Goal: Find contact information: Find contact information

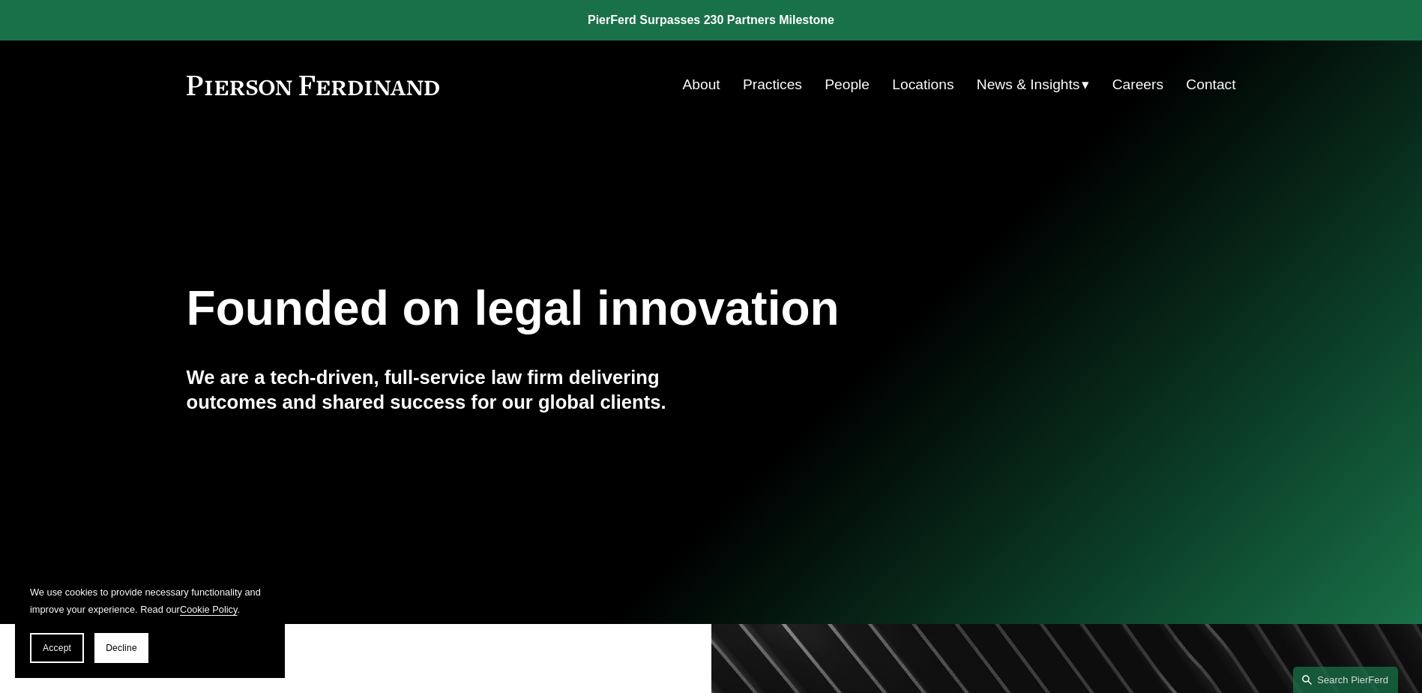
click at [835, 85] on link "People" at bounding box center [847, 84] width 45 height 28
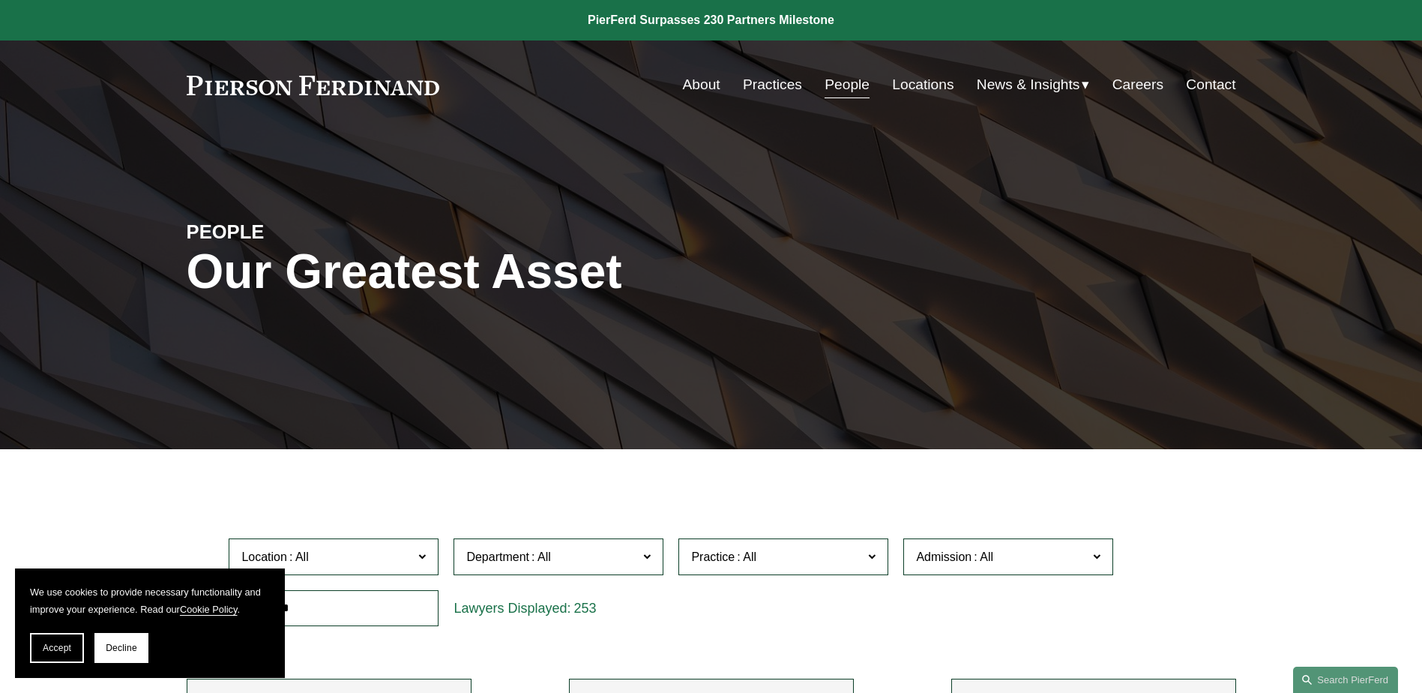
scroll to position [2431, 0]
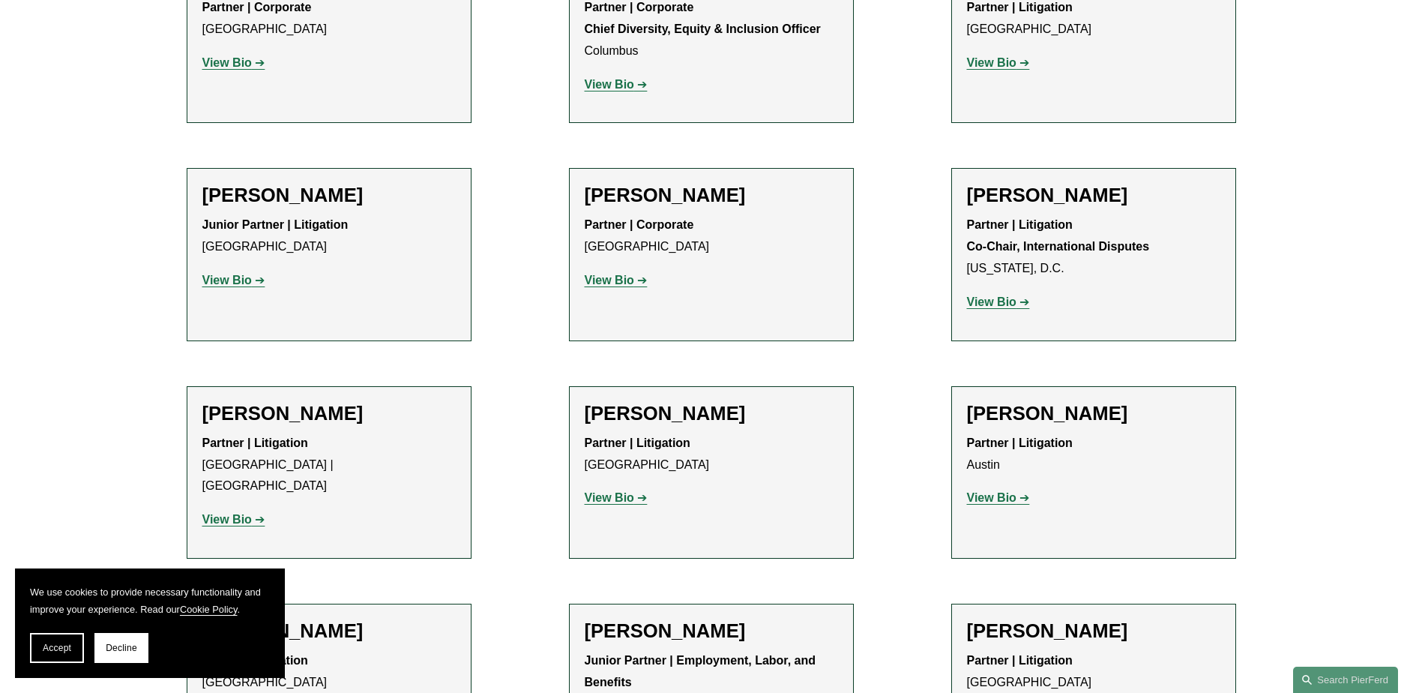
click at [621, 433] on div "Partner | Litigation Houston View Bio Location: [GEOGRAPHIC_DATA]; Department: …" at bounding box center [711, 471] width 253 height 76
click at [623, 491] on strong "View Bio" at bounding box center [609, 497] width 49 height 13
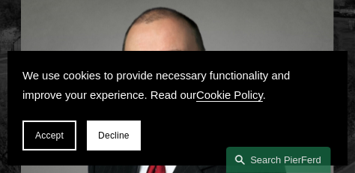
scroll to position [479, 0]
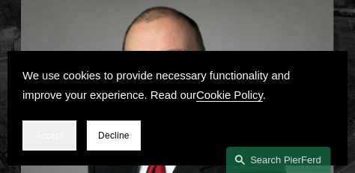
click at [34, 139] on button "Accept" at bounding box center [49, 136] width 54 height 30
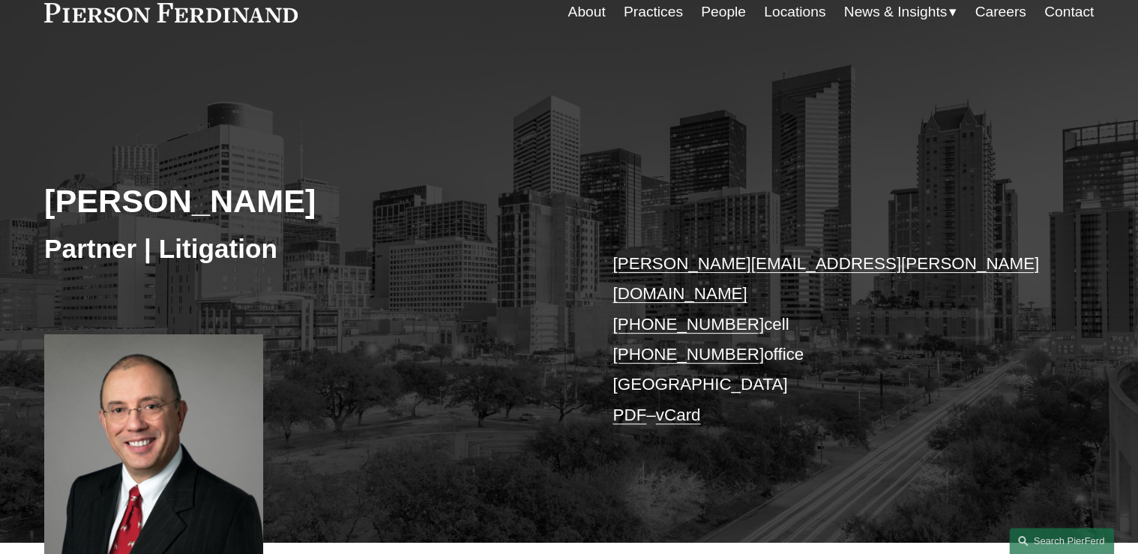
scroll to position [72, 0]
